Goal: Task Accomplishment & Management: Use online tool/utility

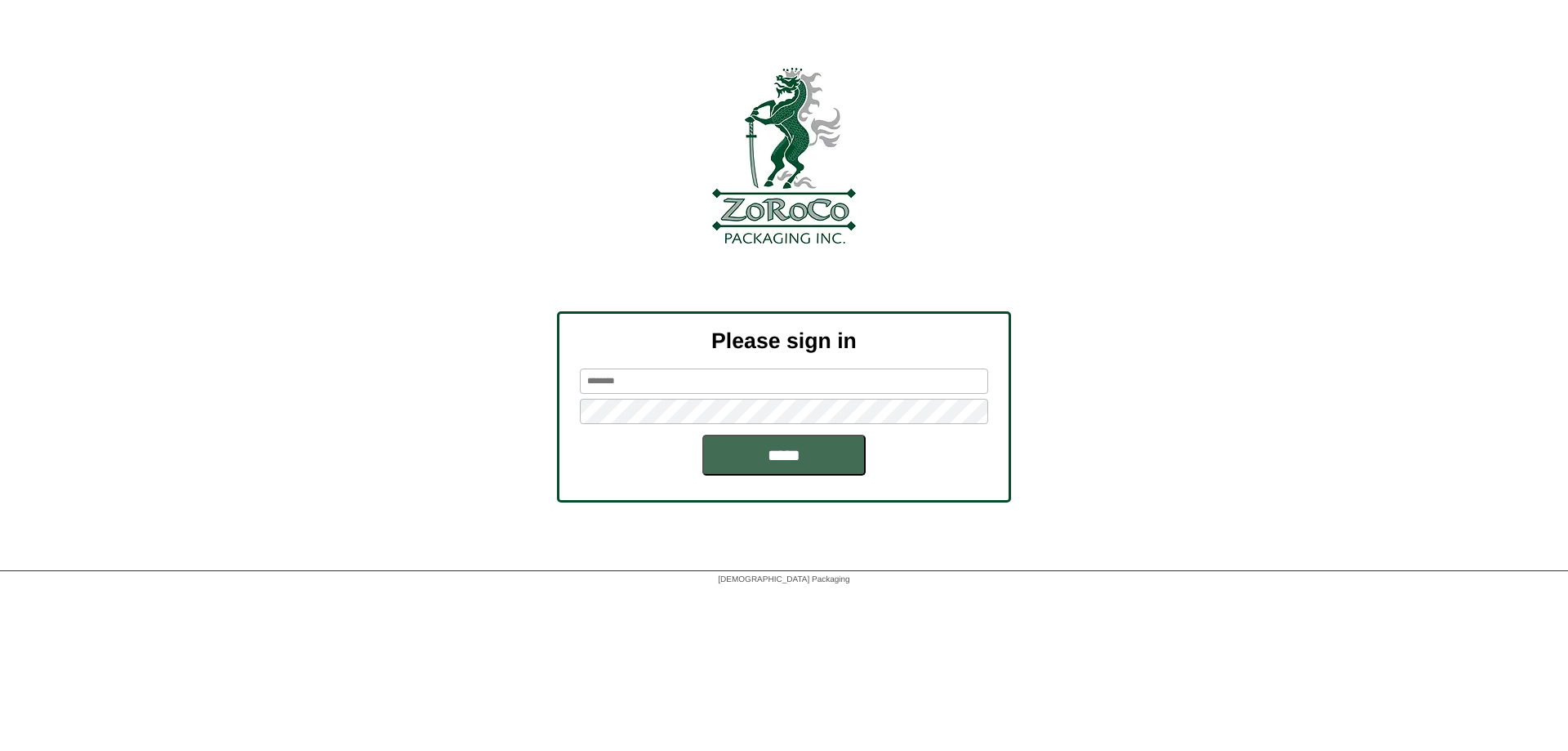
type input "******"
click at [780, 452] on input "*****" at bounding box center [783, 454] width 164 height 41
type input "******"
click at [767, 468] on input "*****" at bounding box center [783, 454] width 164 height 41
